Goal: Task Accomplishment & Management: Use online tool/utility

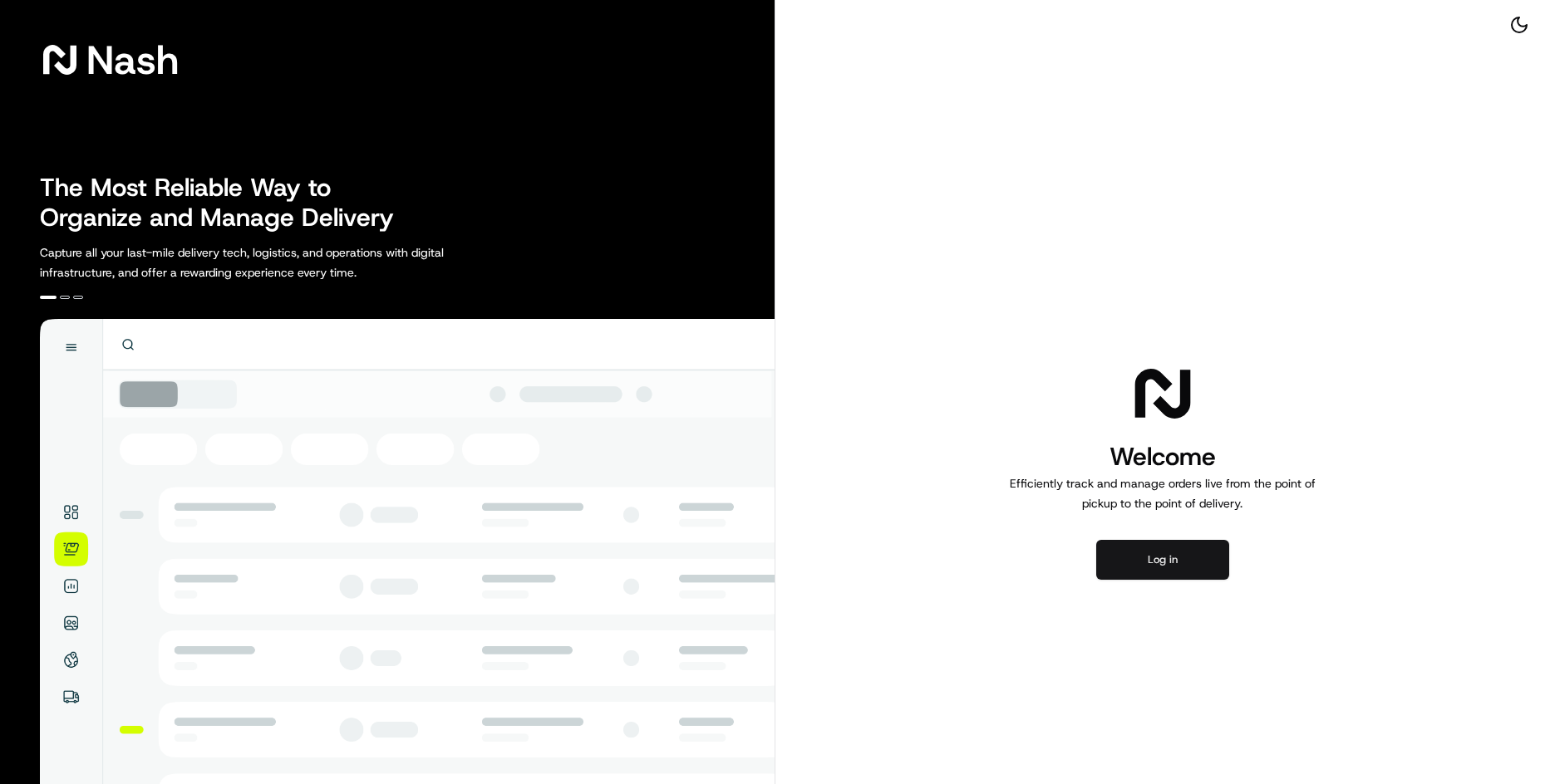
click at [1159, 556] on button "Log in" at bounding box center [1163, 560] width 133 height 40
